Goal: Find specific page/section: Find specific page/section

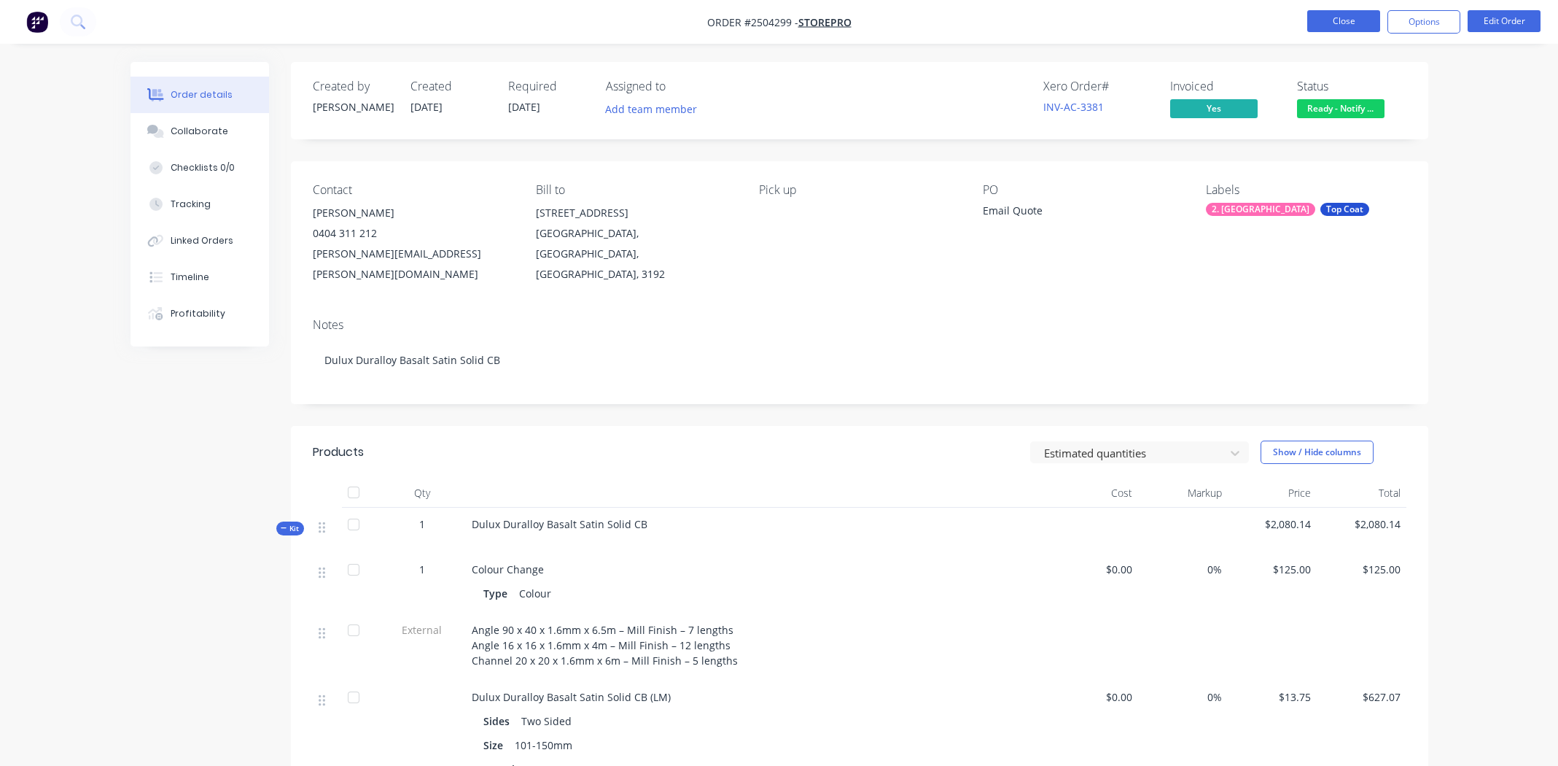
click at [1336, 23] on button "Close" at bounding box center [1343, 21] width 73 height 22
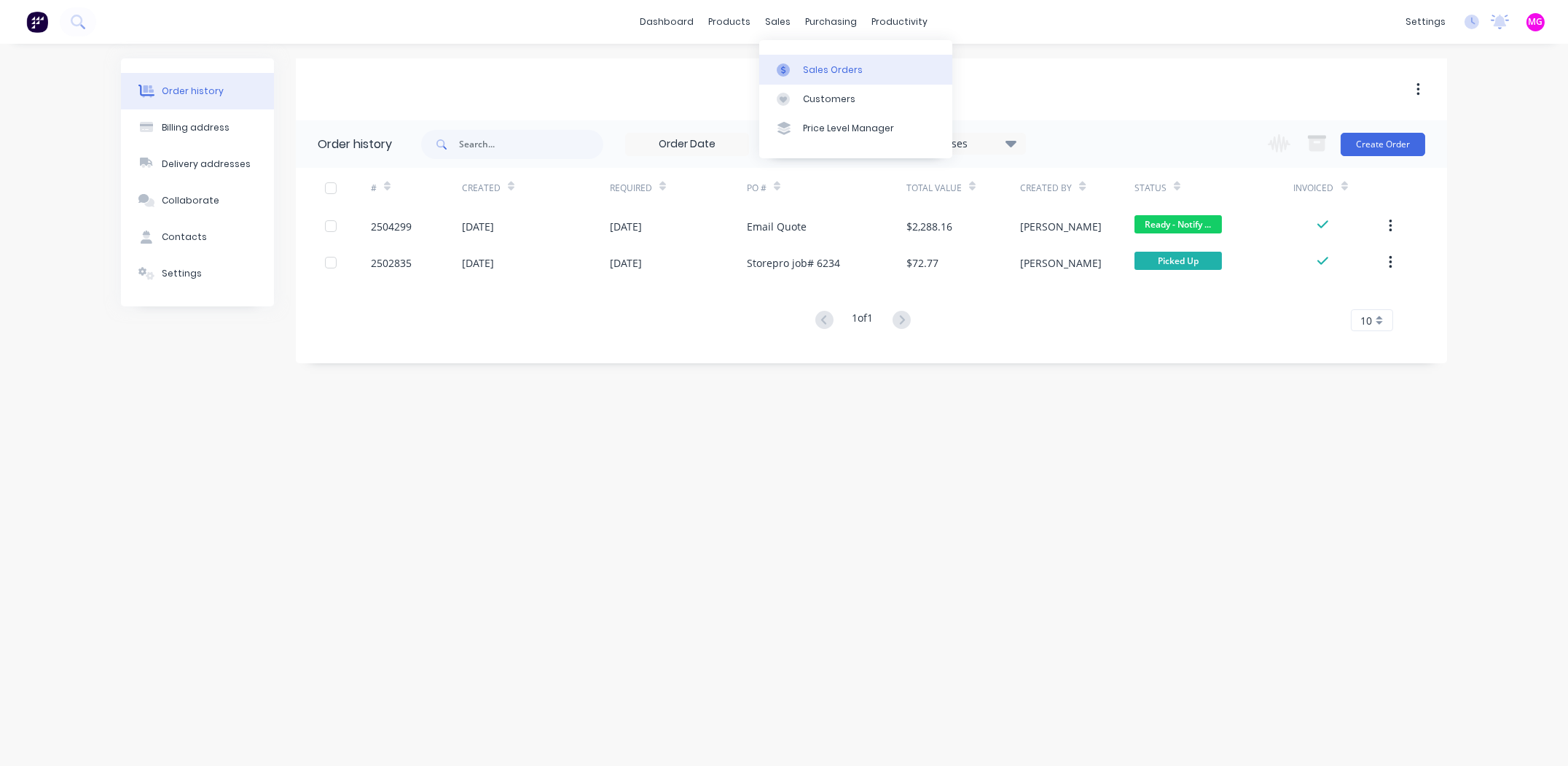
click at [797, 70] on div at bounding box center [787, 69] width 22 height 13
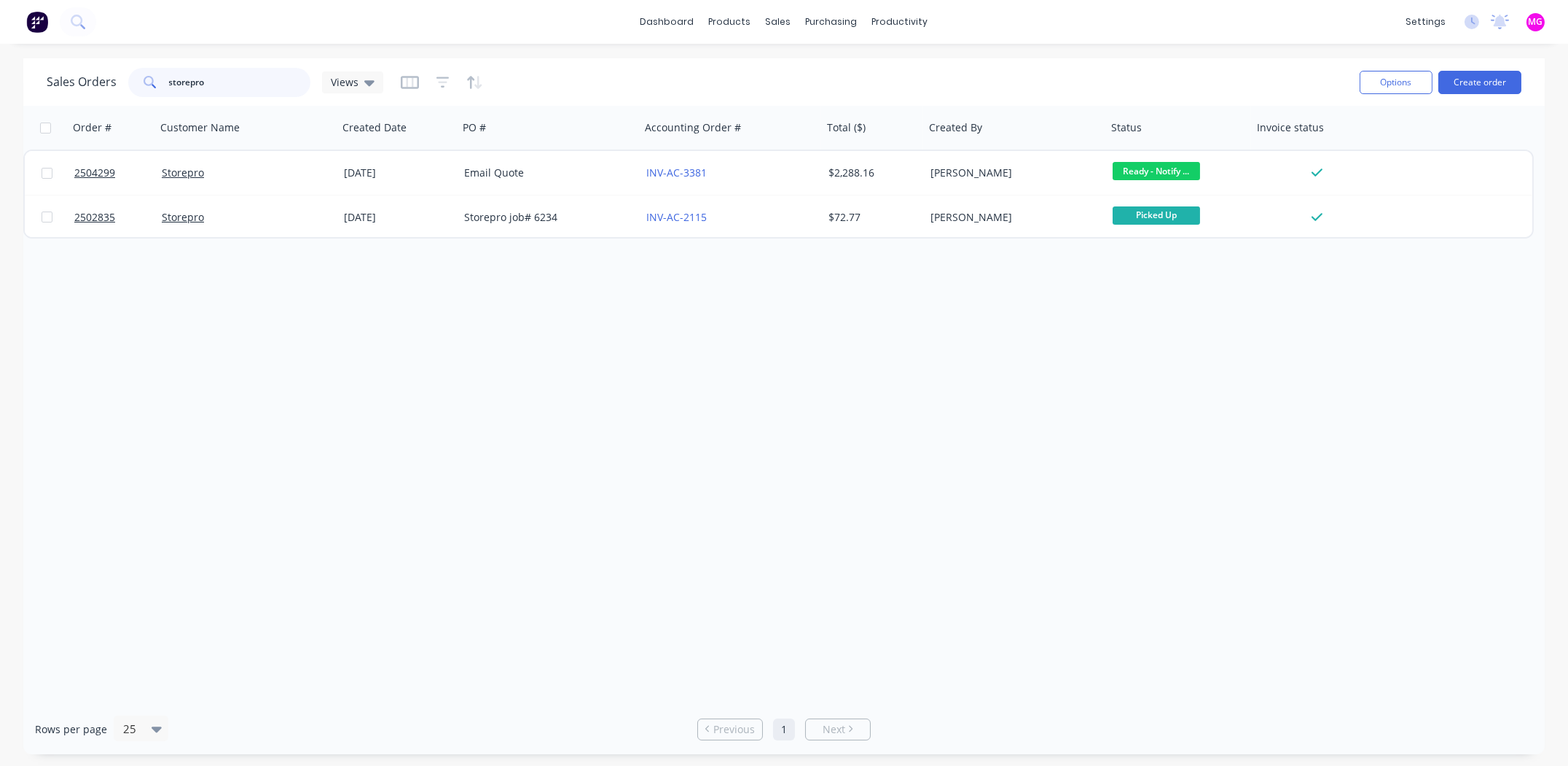
click at [279, 84] on input "storepro" at bounding box center [240, 82] width 142 height 29
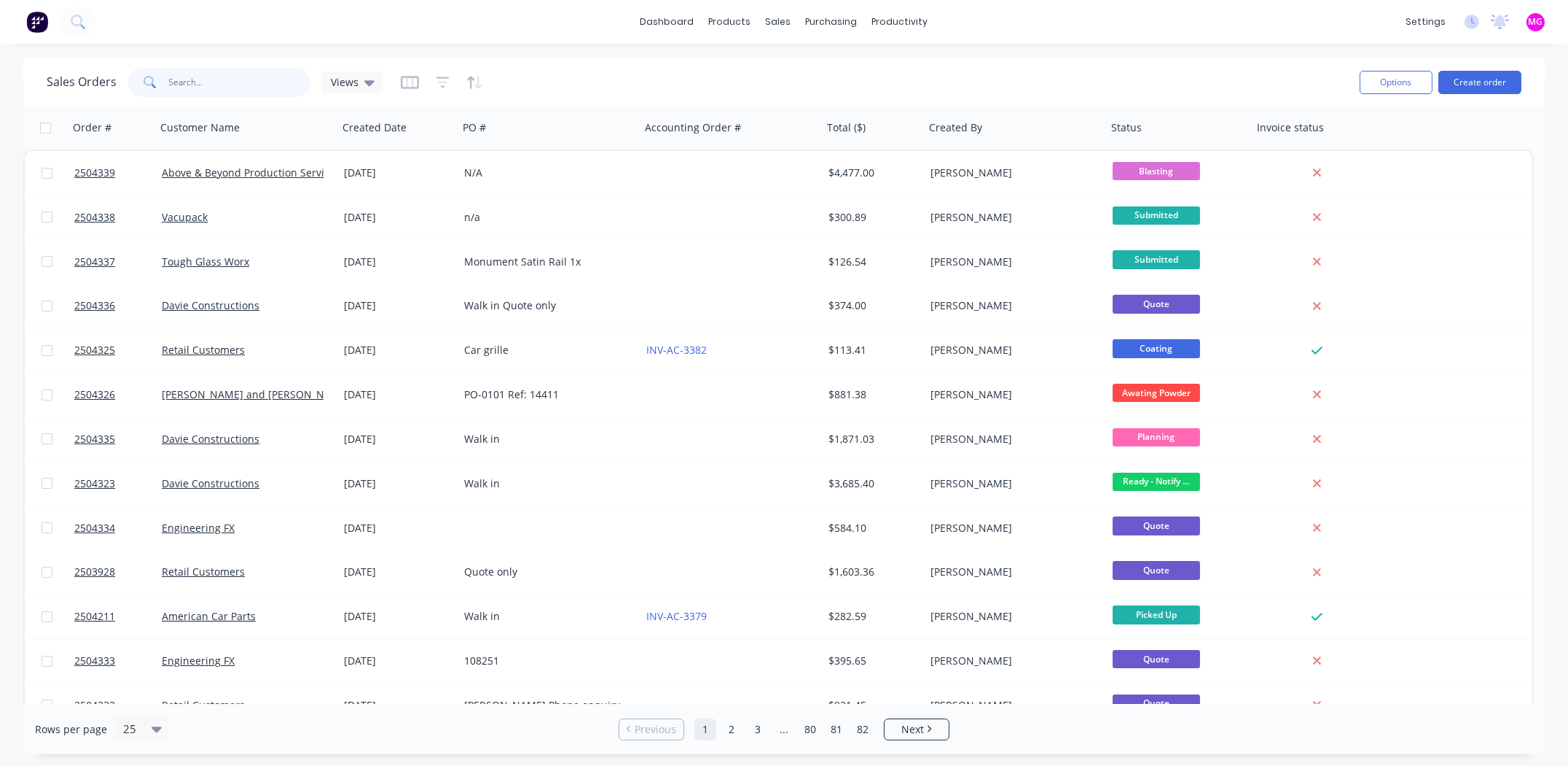
drag, startPoint x: 179, startPoint y: 85, endPoint x: 187, endPoint y: 66, distance: 20.6
click at [184, 78] on input "text" at bounding box center [240, 82] width 142 height 29
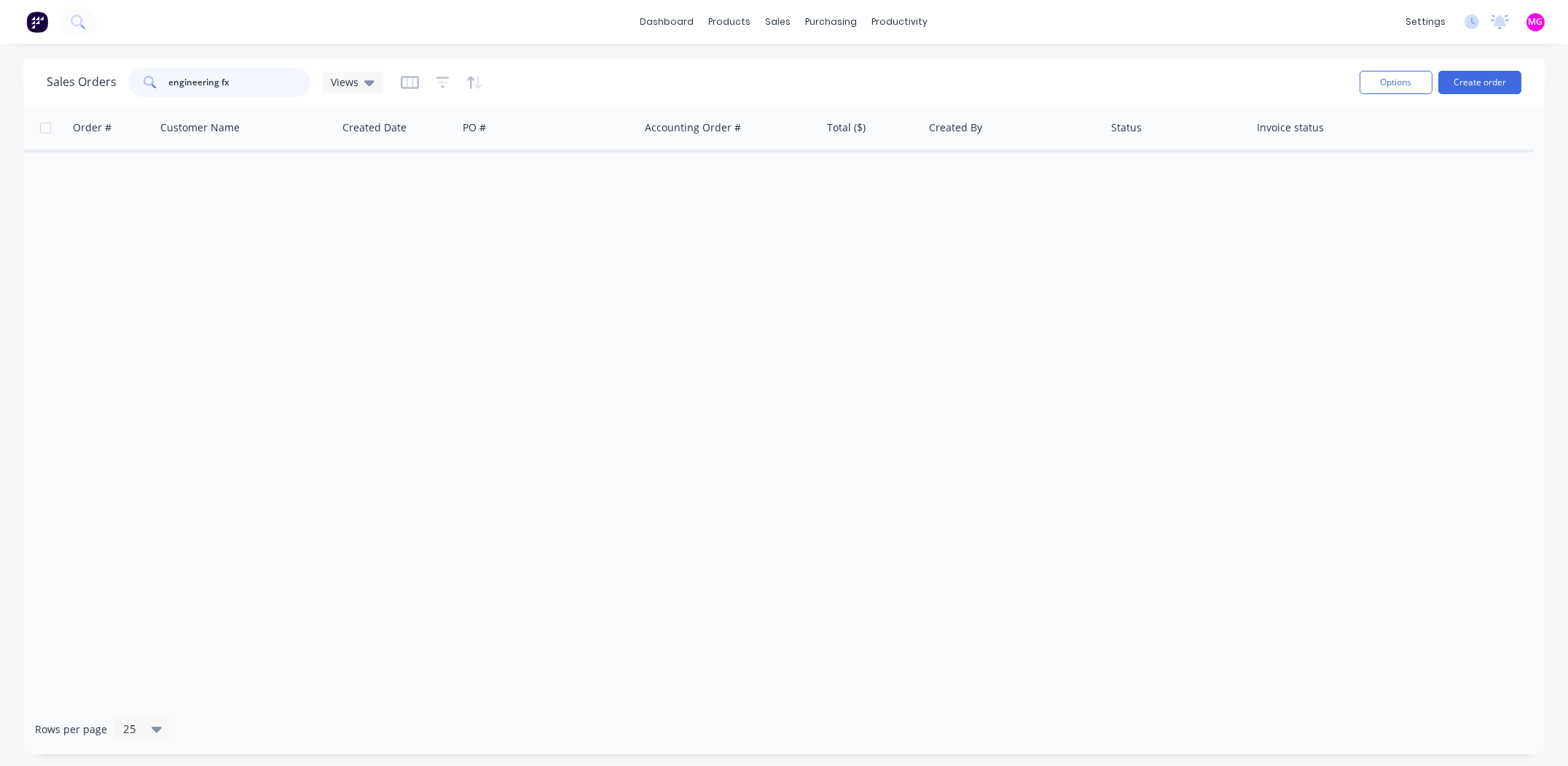
type input "engineering fx"
